Goal: Task Accomplishment & Management: Manage account settings

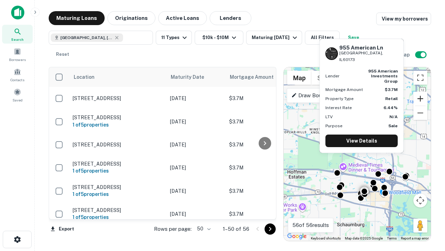
click at [421, 98] on button "Zoom in" at bounding box center [421, 99] width 14 height 14
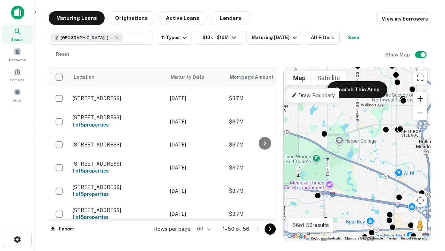
click at [421, 98] on button "Zoom in" at bounding box center [421, 99] width 14 height 14
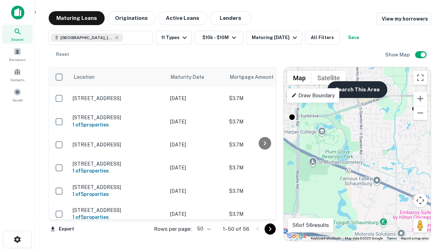
click at [357, 89] on button "Search This Area" at bounding box center [358, 89] width 60 height 17
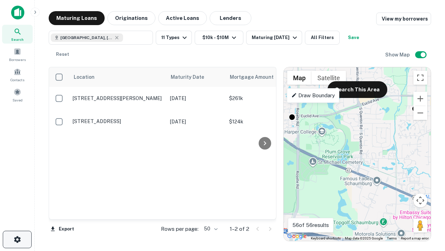
click at [17, 239] on icon "button" at bounding box center [17, 239] width 8 height 8
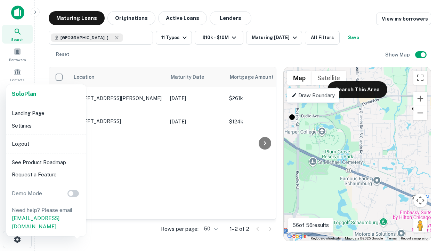
click at [46, 143] on li "Logout" at bounding box center [46, 143] width 74 height 13
